Goal: Task Accomplishment & Management: Manage account settings

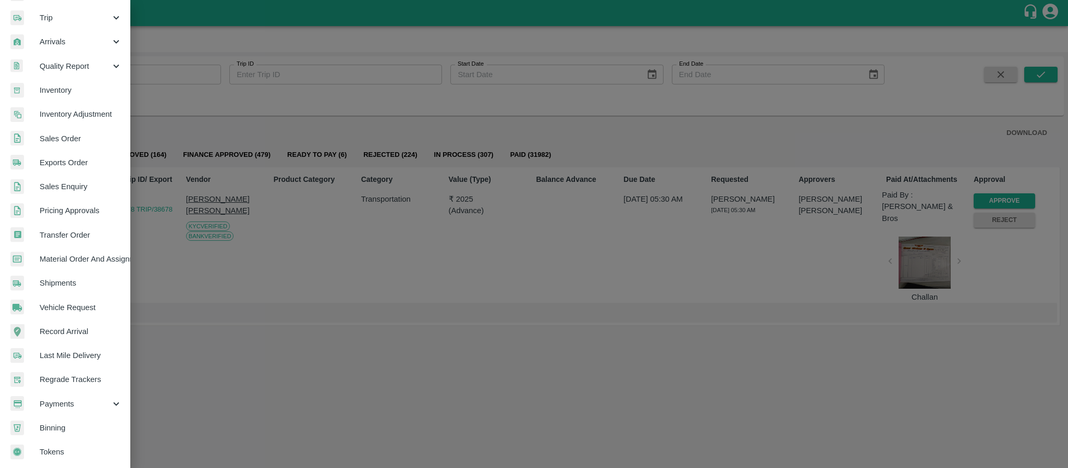
scroll to position [125, 0]
click at [98, 402] on span "Payments" at bounding box center [75, 403] width 71 height 11
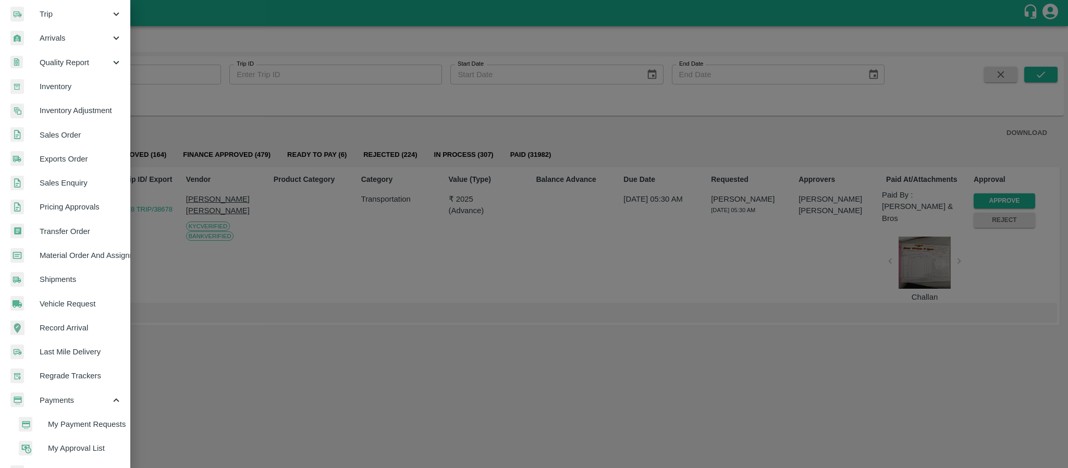
click at [102, 442] on span "My Approval List" at bounding box center [85, 447] width 74 height 11
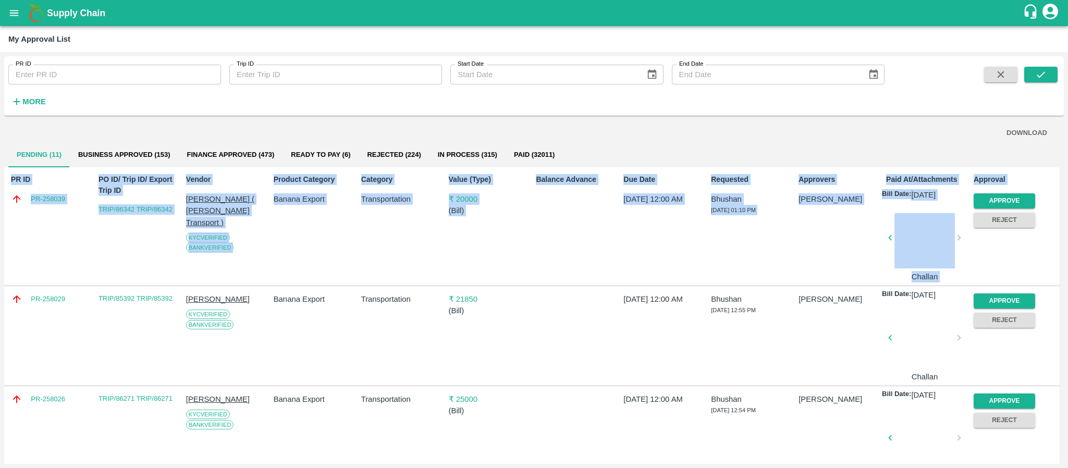
drag, startPoint x: 1064, startPoint y: 131, endPoint x: 1067, endPoint y: 279, distance: 147.5
click at [1067, 279] on div "PR ID PR ID Trip ID Trip ID Start Date Start Date End Date End Date More DOWNLO…" at bounding box center [534, 260] width 1068 height 416
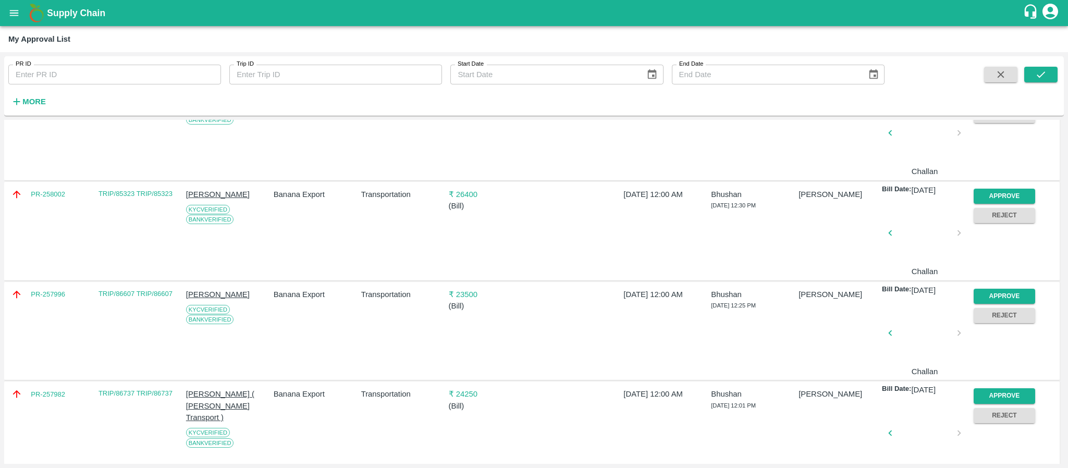
scroll to position [863, 0]
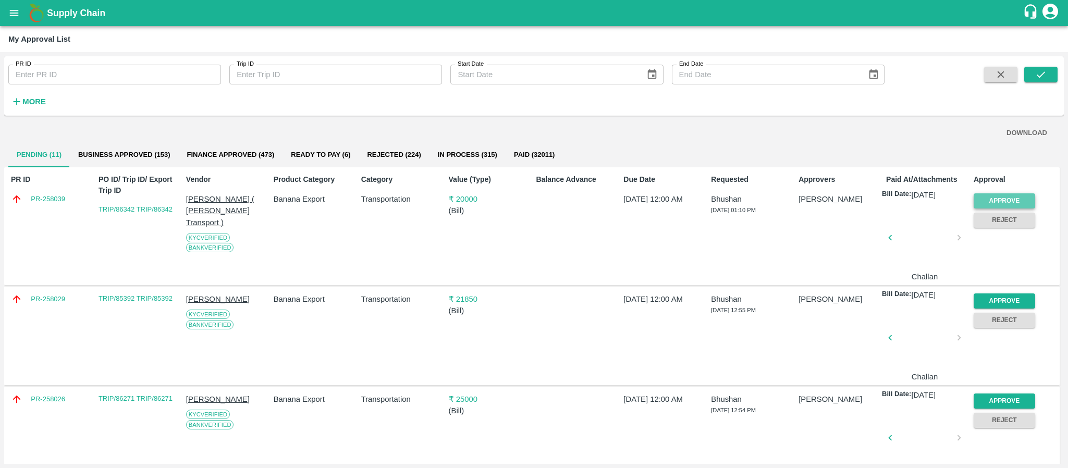
click at [990, 204] on button "Approve" at bounding box center [1004, 200] width 61 height 15
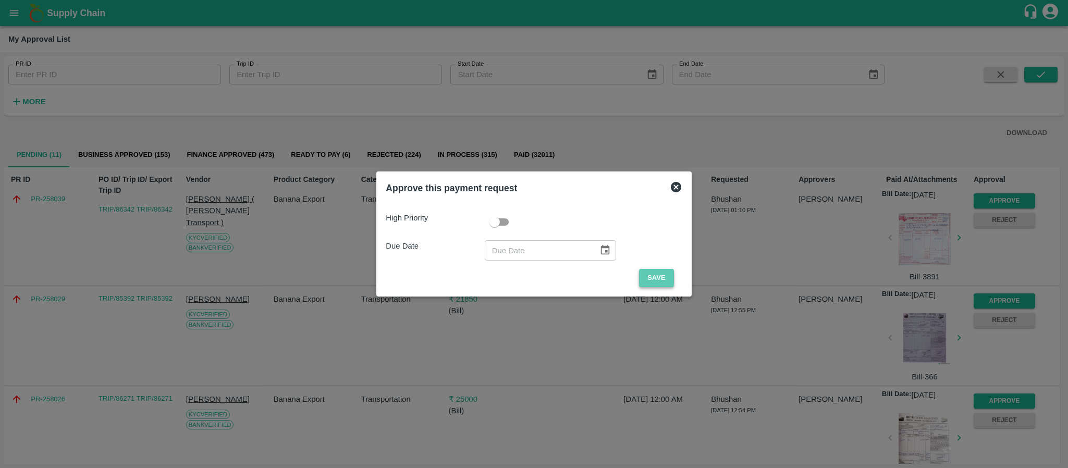
click at [654, 283] on button "Save" at bounding box center [656, 278] width 34 height 18
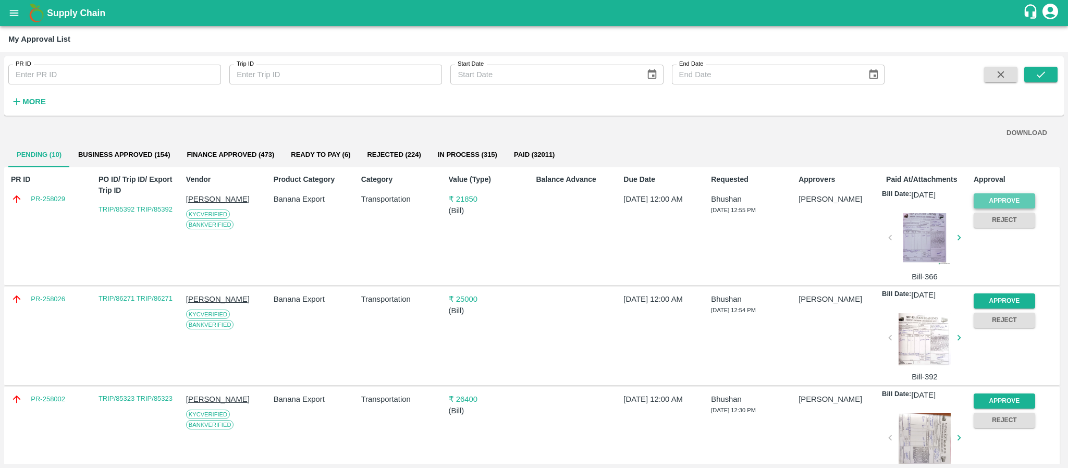
click at [993, 199] on button "Approve" at bounding box center [1004, 200] width 61 height 15
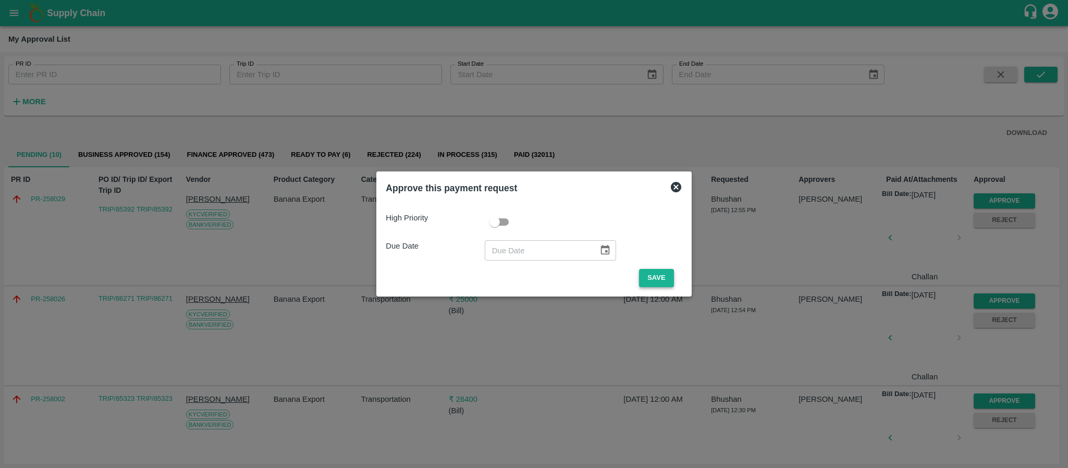
click at [655, 284] on button "Save" at bounding box center [656, 278] width 34 height 18
